Goal: Check status: Check status

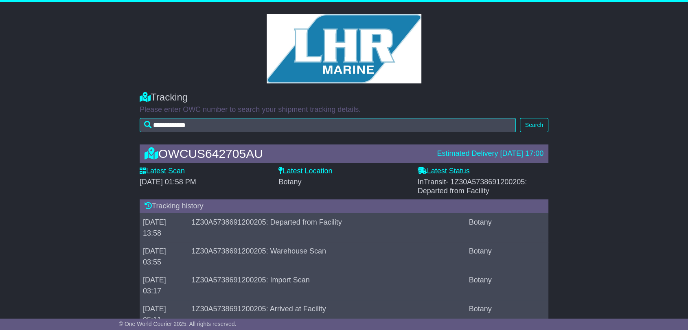
click at [503, 179] on span "- 1Z30A5738691200205: Departed from Facility" at bounding box center [472, 186] width 109 height 17
copy span "1Z30A5738691200205"
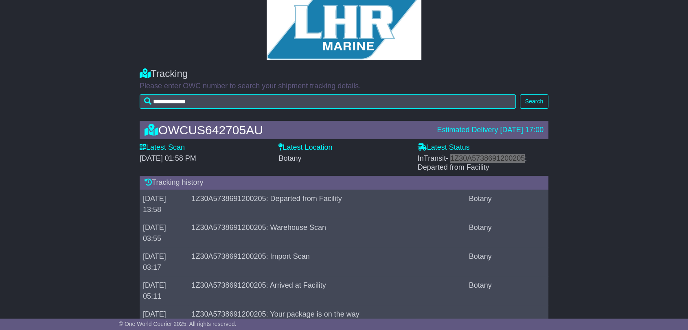
scroll to position [45, 0]
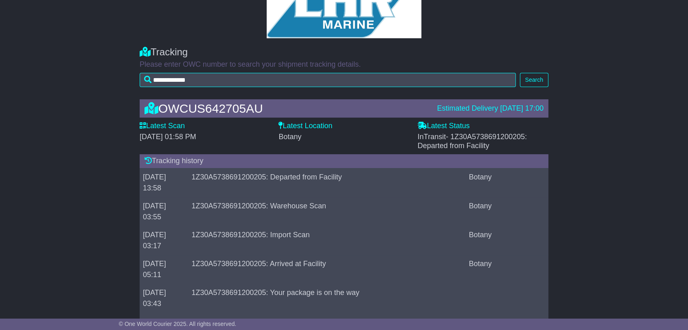
click at [218, 108] on div "OWCUS642705AU" at bounding box center [286, 108] width 292 height 13
copy div "OWCUS642705AU"
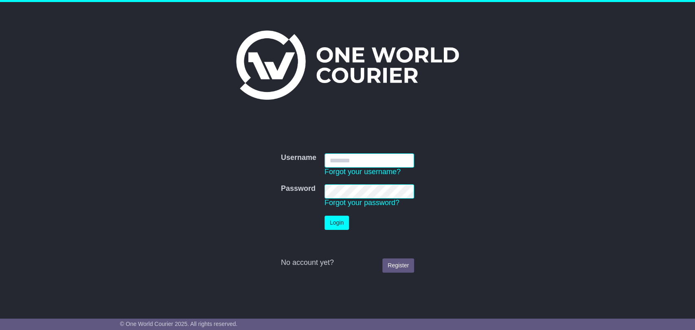
type input "**********"
click at [342, 221] on button "Login" at bounding box center [336, 223] width 24 height 14
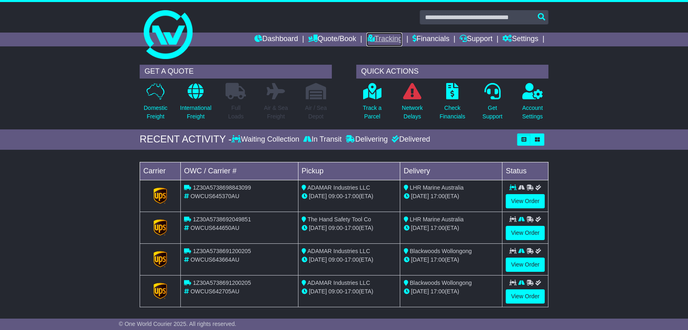
click at [379, 40] on link "Tracking" at bounding box center [384, 40] width 36 height 14
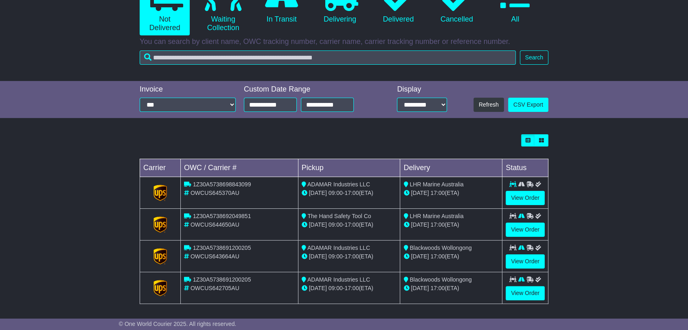
scroll to position [107, 0]
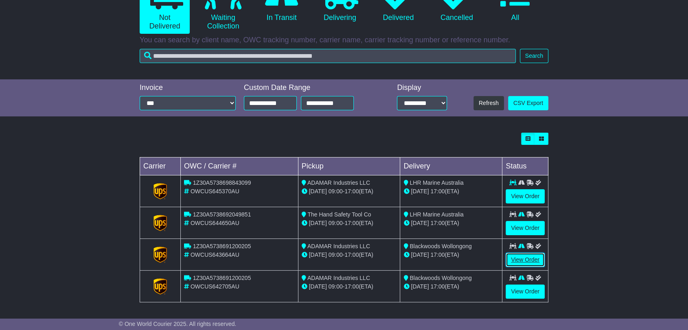
click at [538, 256] on link "View Order" at bounding box center [524, 260] width 39 height 14
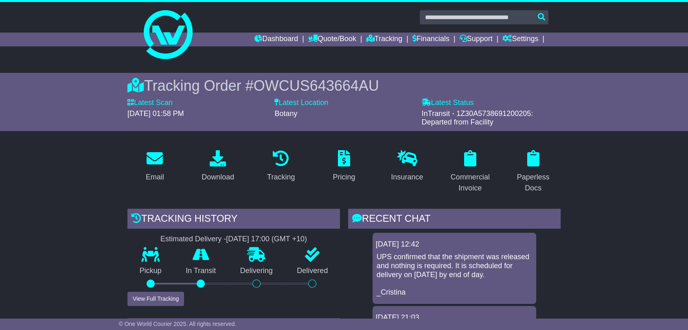
scroll to position [136, 0]
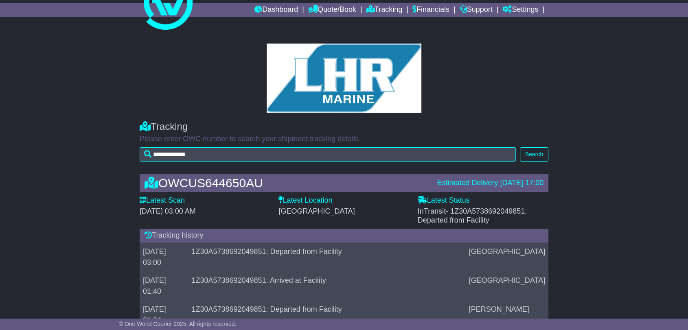
scroll to position [45, 0]
